Goal: Check status: Check status

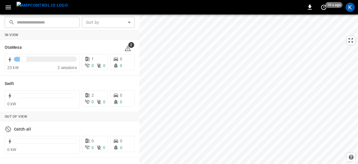
click at [8, 8] on icon "button" at bounding box center [8, 7] width 7 height 7
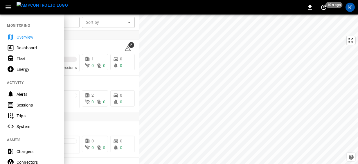
click at [28, 46] on div "Dashboard" at bounding box center [37, 48] width 40 height 6
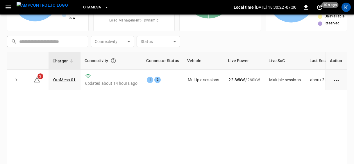
scroll to position [61, 0]
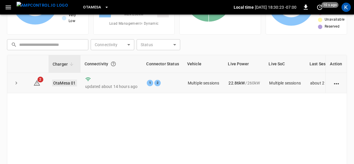
click at [65, 83] on link "OtaMesa 01" at bounding box center [64, 83] width 25 height 7
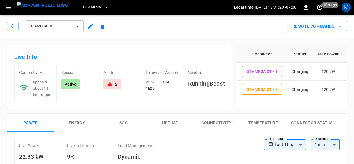
click at [83, 6] on span "OtaMesa" at bounding box center [92, 7] width 18 height 7
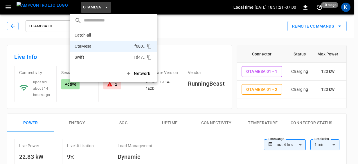
click at [83, 58] on p "Swift" at bounding box center [80, 57] width 10 height 6
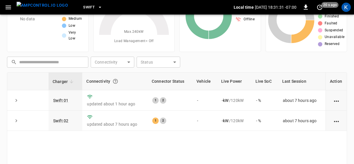
scroll to position [89, 0]
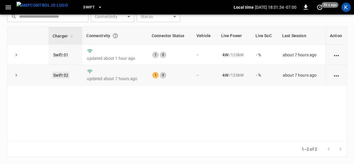
click at [63, 75] on link "Swift 02" at bounding box center [60, 75] width 17 height 7
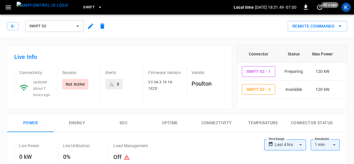
click at [56, 26] on span "Swift 02" at bounding box center [50, 26] width 43 height 7
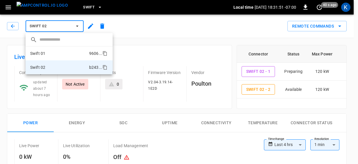
click at [53, 53] on li "Swift 01 9606 ..." at bounding box center [69, 53] width 87 height 14
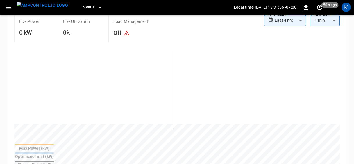
scroll to position [94, 0]
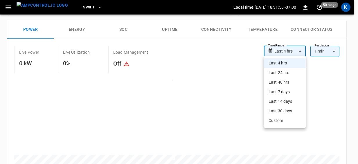
click at [290, 51] on body "**********" at bounding box center [179, 161] width 358 height 511
click at [283, 72] on li "Last 24 hrs" at bounding box center [285, 73] width 42 height 10
type input "**********"
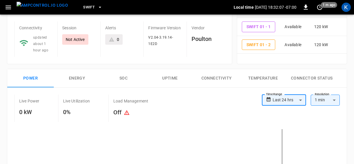
scroll to position [0, 0]
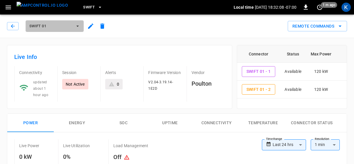
click at [54, 24] on span "Swift 01" at bounding box center [50, 26] width 43 height 7
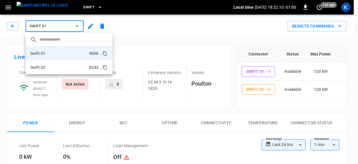
click at [52, 69] on li "Swift 02 b243 ..." at bounding box center [69, 67] width 87 height 14
